Goal: Information Seeking & Learning: Check status

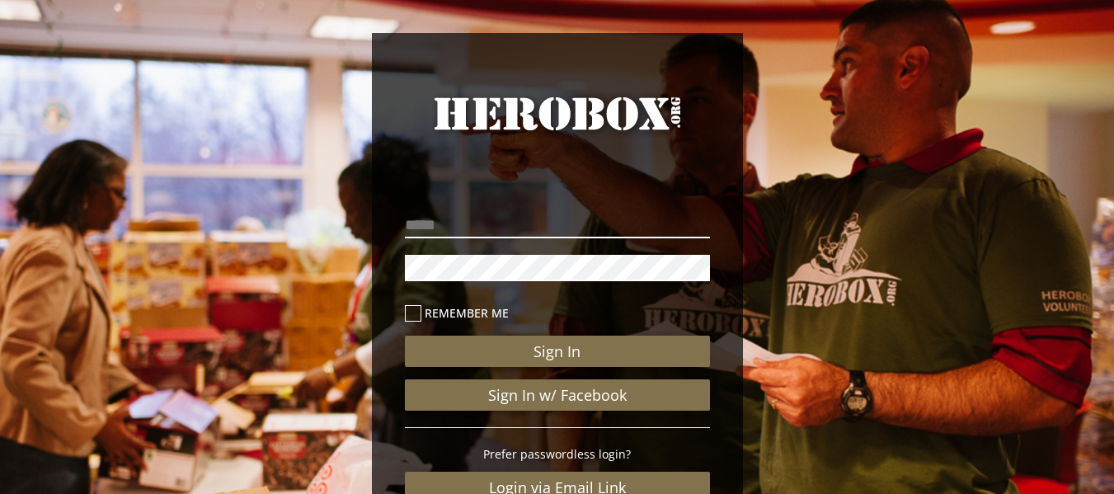
type input "**********"
click at [463, 313] on label "Remember me" at bounding box center [557, 312] width 305 height 19
click at [414, 314] on icon at bounding box center [413, 313] width 16 height 16
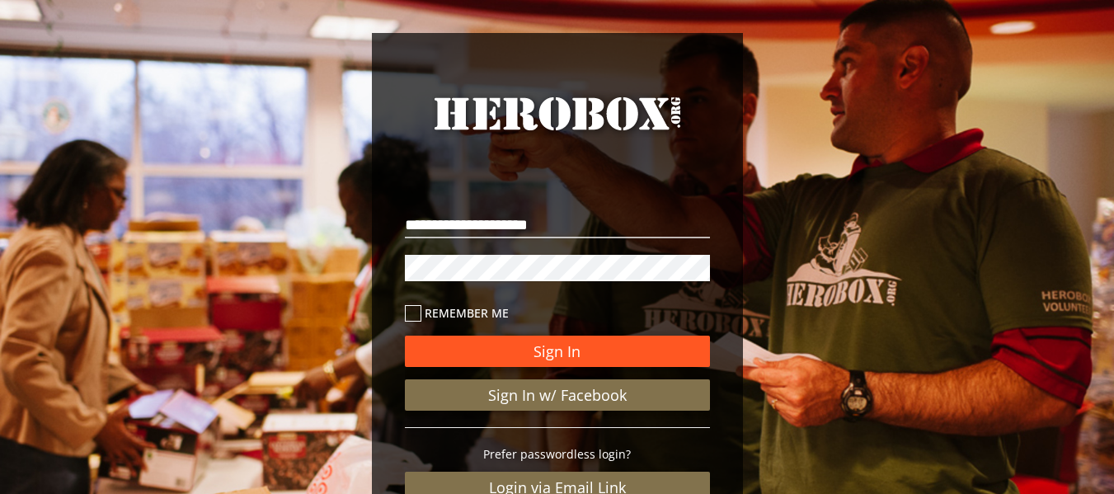
click at [512, 359] on button "Sign In" at bounding box center [557, 351] width 305 height 31
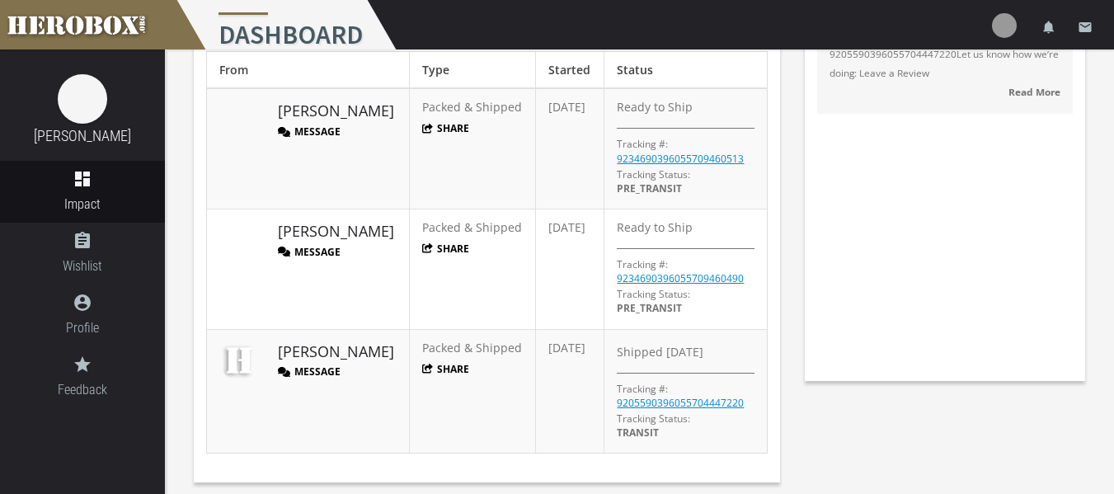
scroll to position [177, 0]
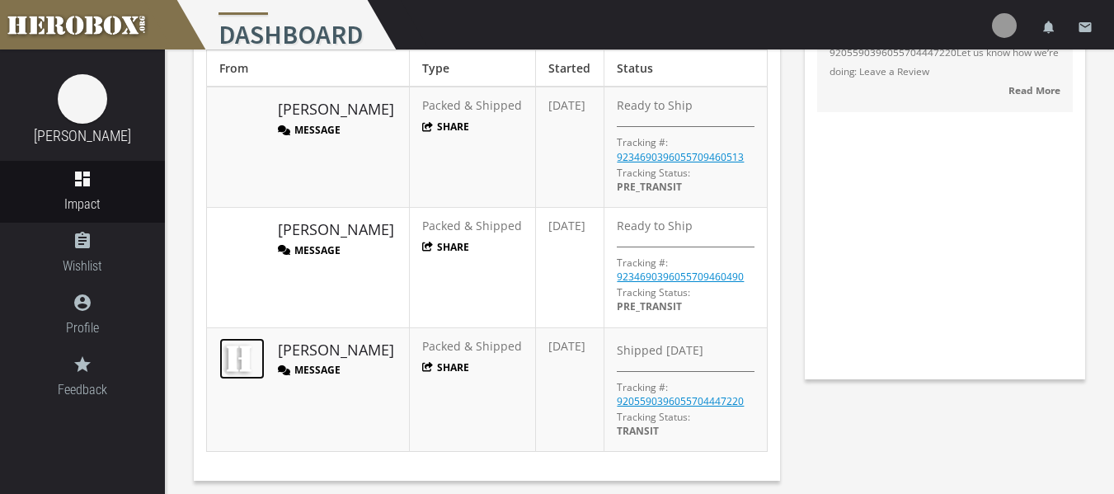
click at [243, 355] on img at bounding box center [239, 358] width 41 height 41
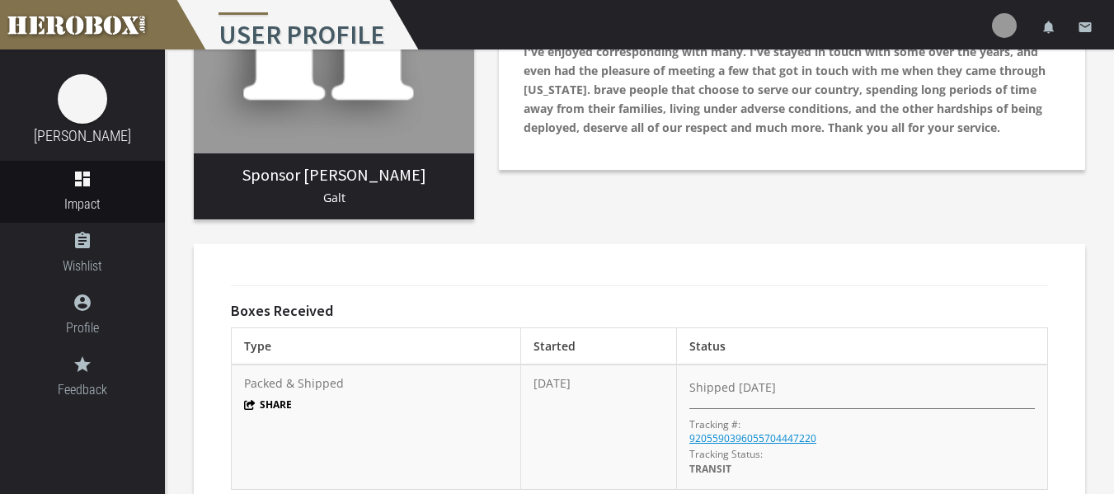
scroll to position [238, 0]
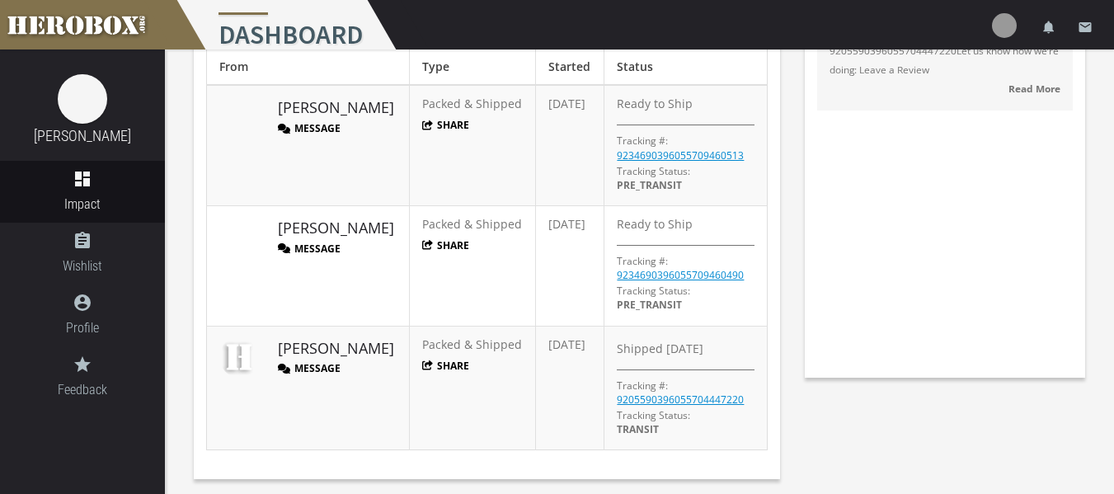
scroll to position [181, 0]
click at [334, 360] on button "Message" at bounding box center [309, 367] width 63 height 14
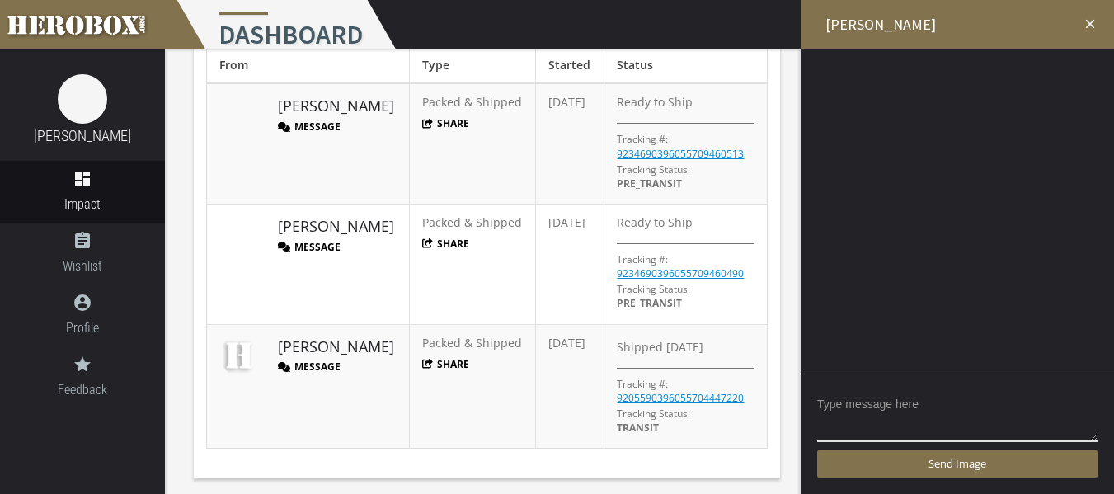
click at [1090, 21] on icon "close" at bounding box center [1090, 23] width 15 height 15
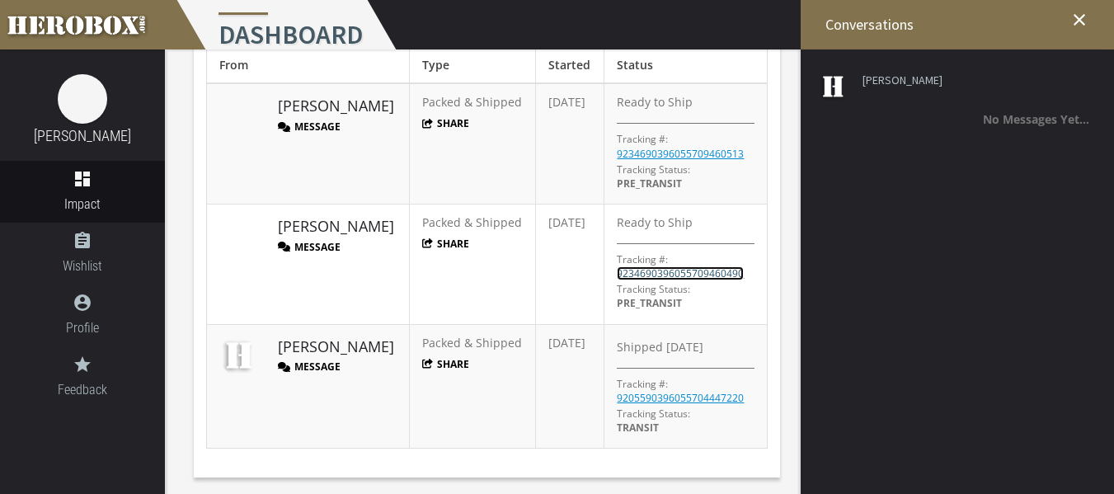
click at [703, 270] on link "9234690396055709460490" at bounding box center [680, 273] width 127 height 14
click at [634, 397] on link "9205590396055704447220" at bounding box center [680, 398] width 127 height 14
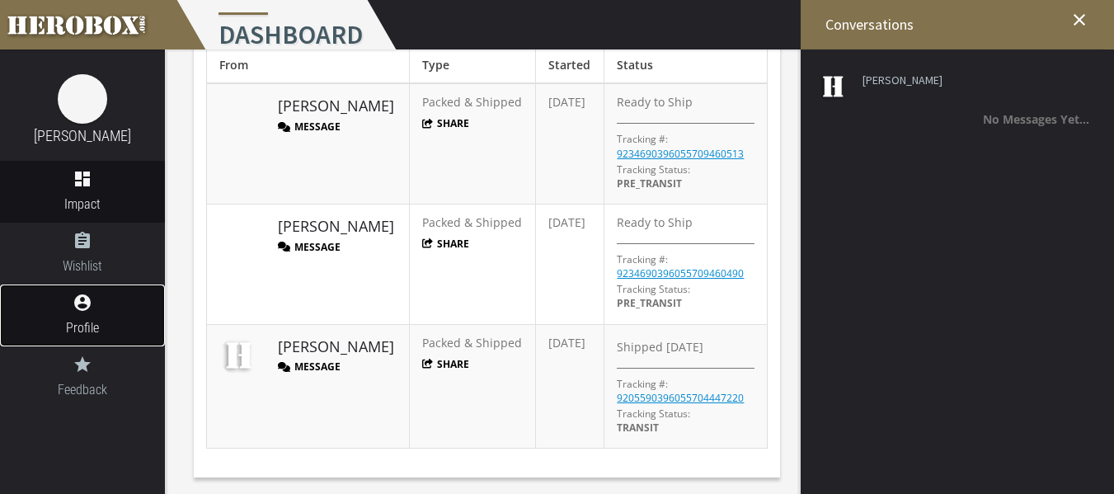
click at [106, 333] on span "Profile" at bounding box center [82, 328] width 165 height 21
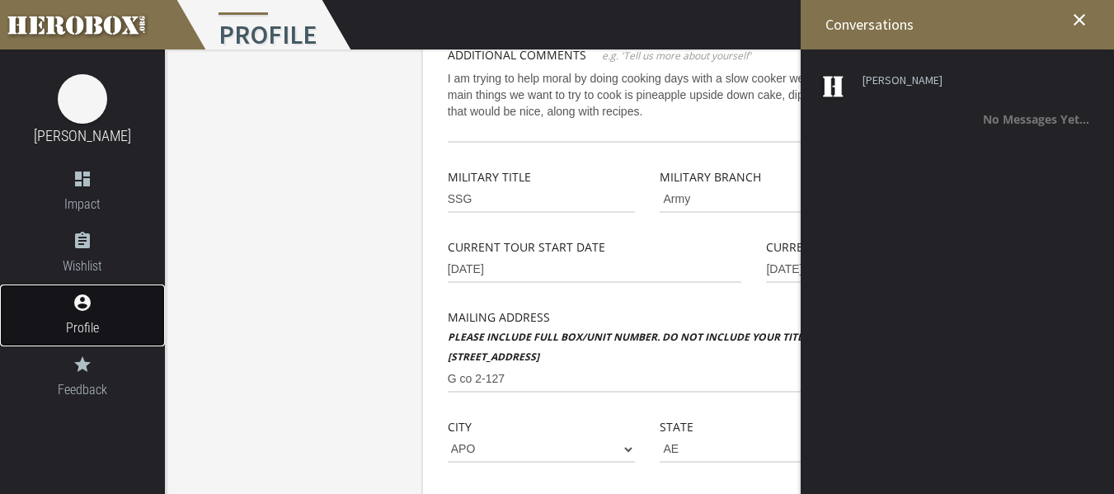
scroll to position [375, 0]
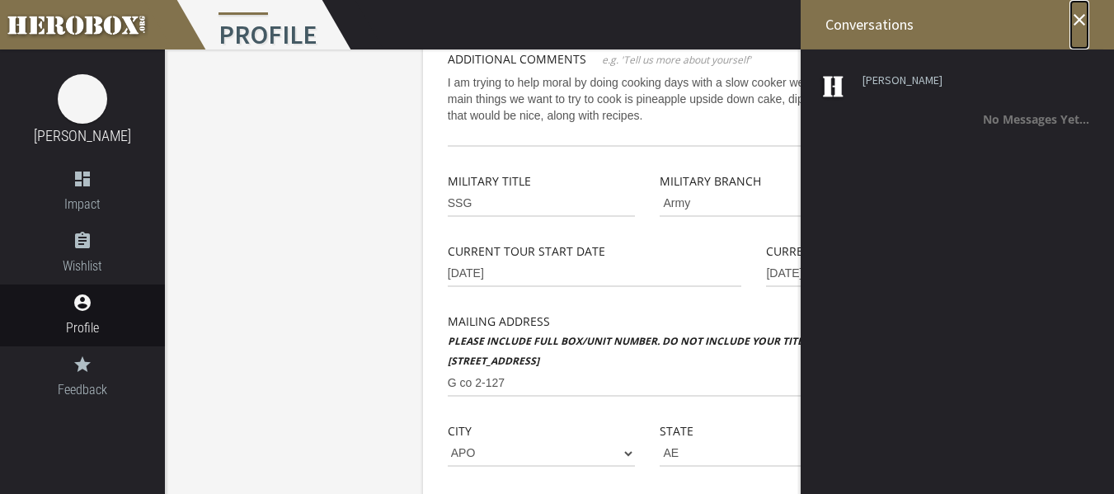
click at [1076, 12] on icon "close" at bounding box center [1080, 20] width 20 height 20
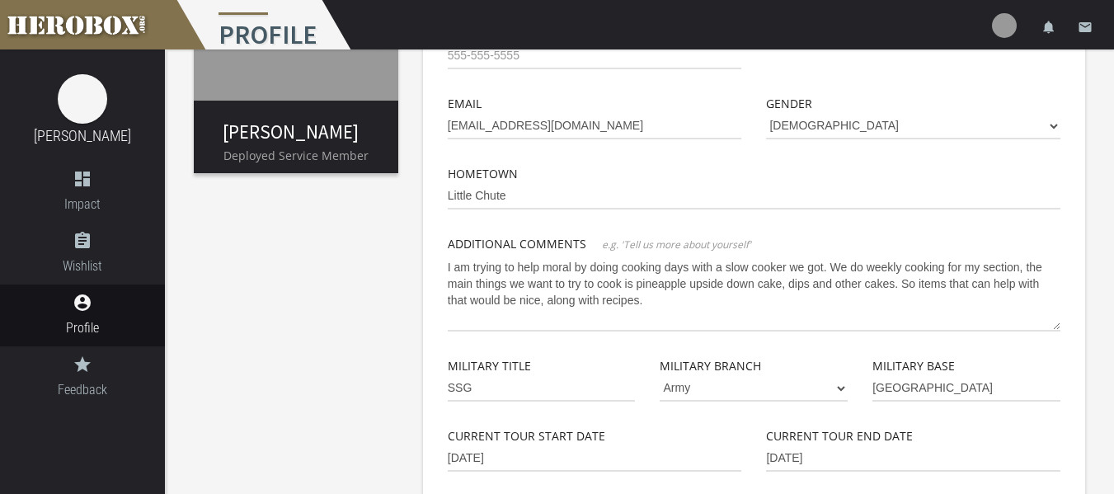
scroll to position [191, 0]
click at [110, 185] on icon "dashboard" at bounding box center [82, 179] width 165 height 20
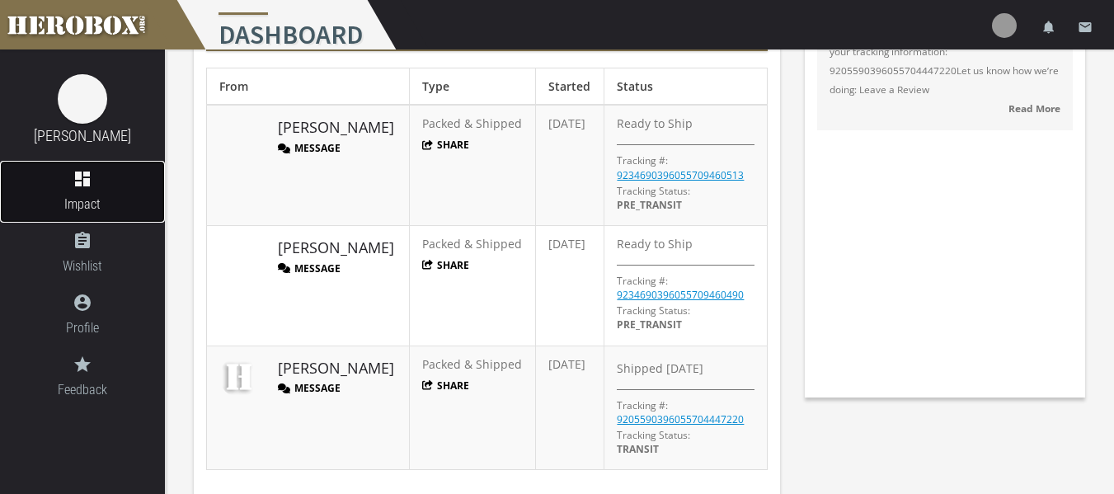
scroll to position [181, 0]
